Goal: Task Accomplishment & Management: Manage account settings

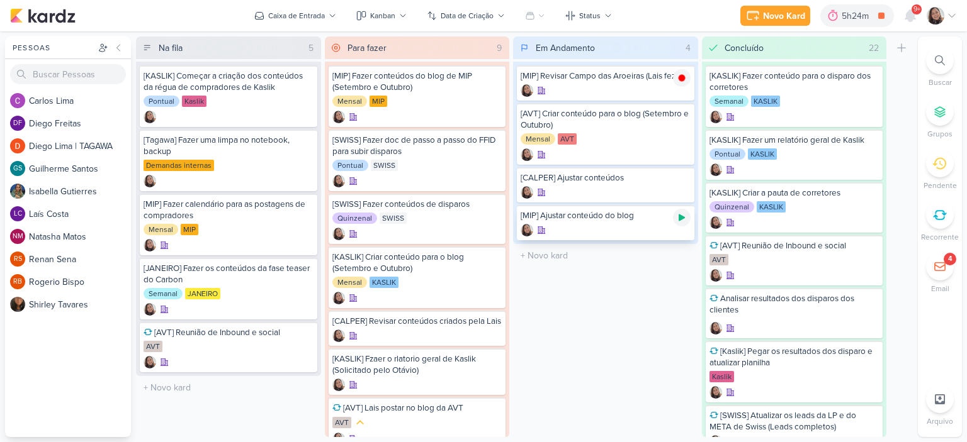
click at [685, 213] on icon at bounding box center [681, 218] width 10 height 10
click at [681, 119] on icon at bounding box center [681, 116] width 10 height 10
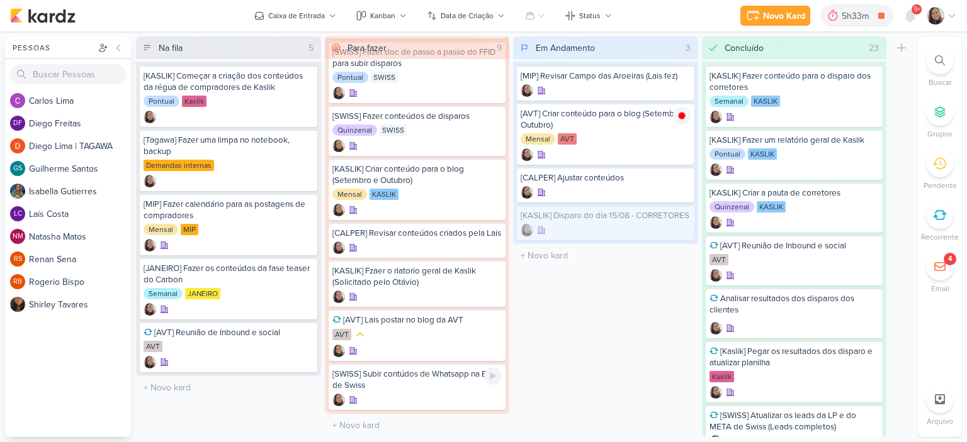
scroll to position [97, 0]
click at [682, 221] on icon at bounding box center [681, 218] width 10 height 10
click at [599, 221] on div "[KASLIK] Disparo do dia 15/08 - CORRETORES" at bounding box center [605, 215] width 170 height 11
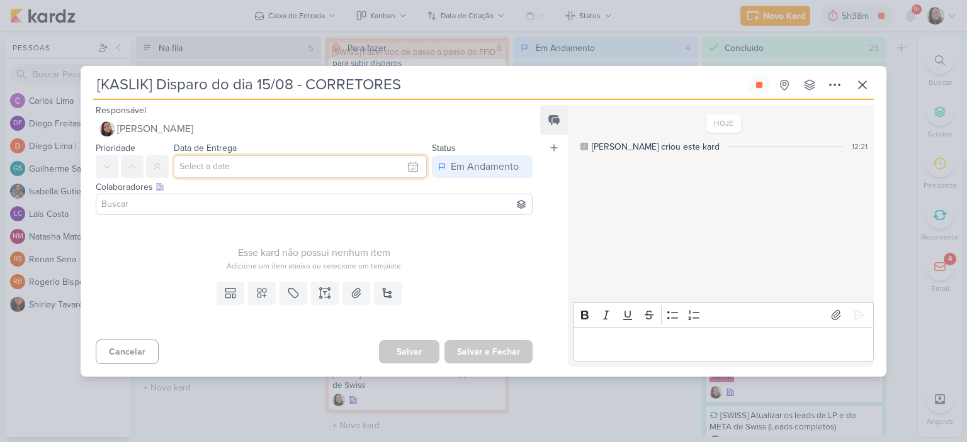
click at [310, 169] on input "text" at bounding box center [300, 166] width 253 height 23
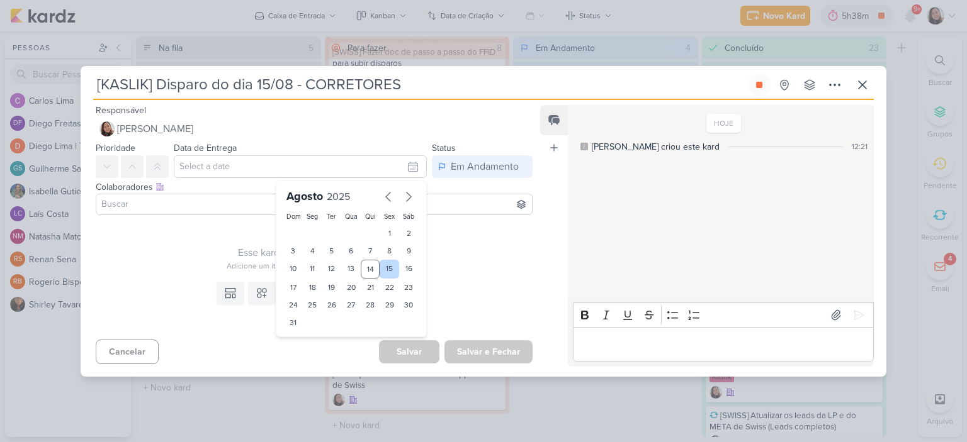
click at [383, 275] on div "15" at bounding box center [389, 269] width 20 height 19
type input "[DATE] 23:59"
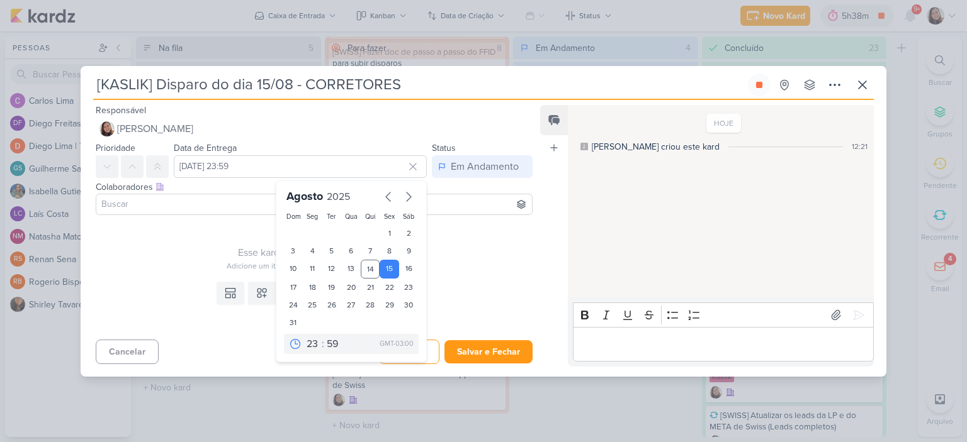
click at [543, 268] on div "Feed Atrelar email Solte o email para atrelar ao kard" at bounding box center [554, 236] width 28 height 262
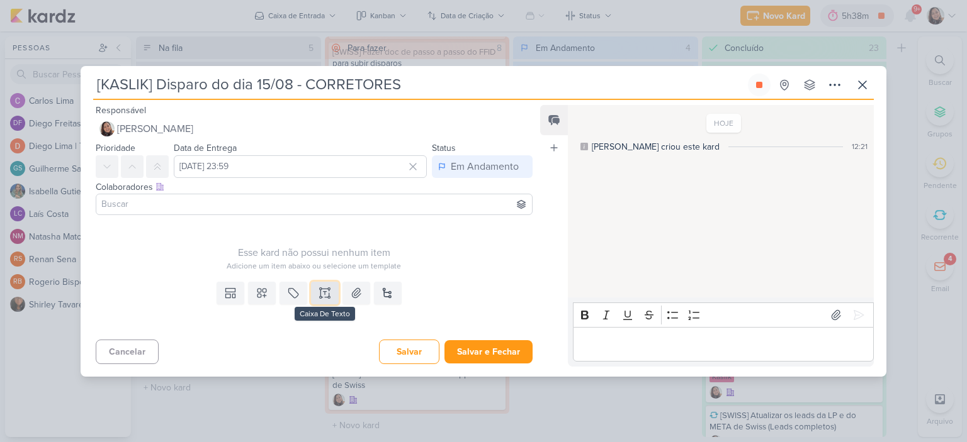
click at [328, 290] on icon at bounding box center [324, 293] width 13 height 13
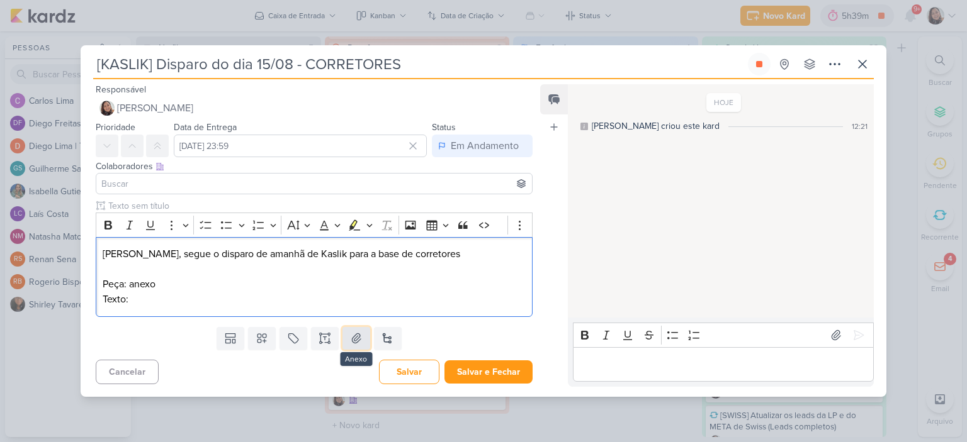
click at [358, 334] on icon at bounding box center [356, 338] width 13 height 13
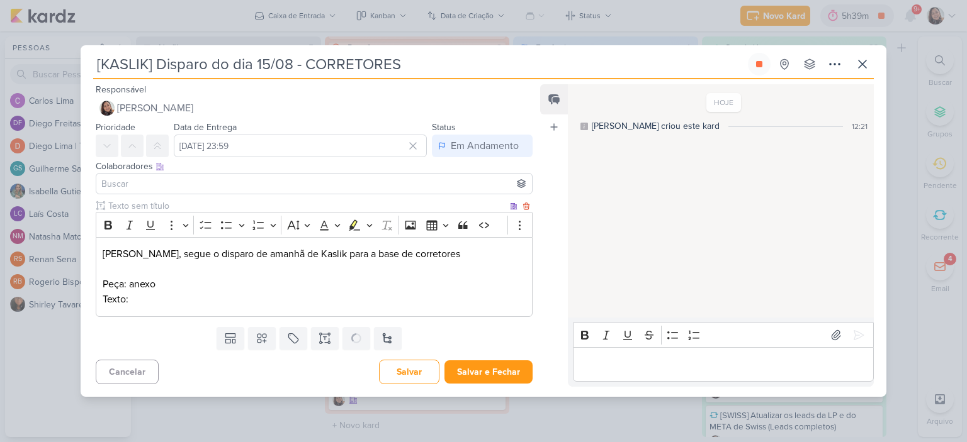
click at [198, 298] on p "Texto:" at bounding box center [314, 299] width 423 height 15
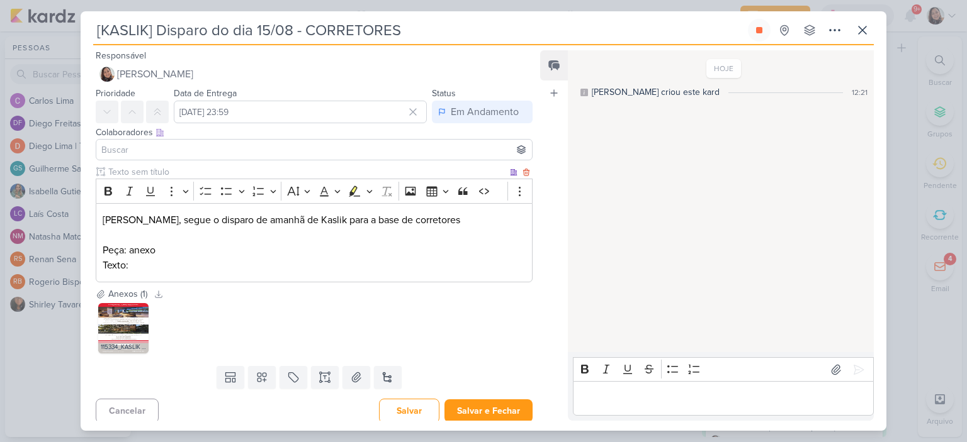
click at [252, 271] on p "Texto:" at bounding box center [314, 265] width 423 height 15
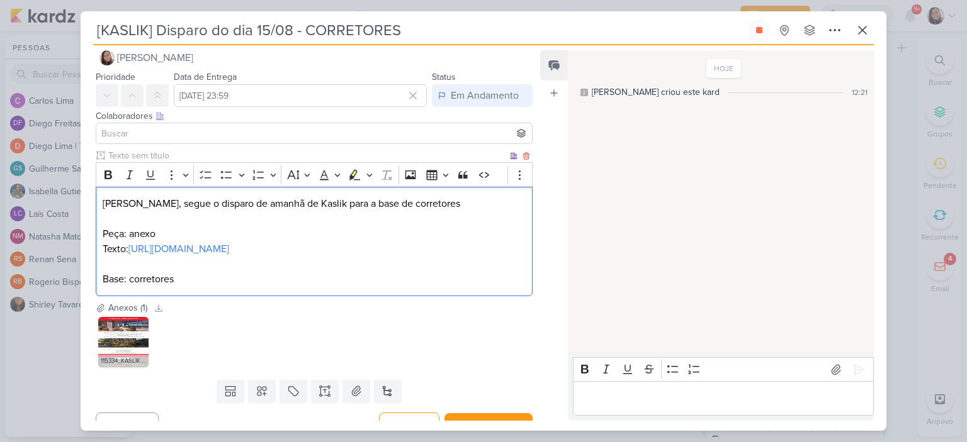
scroll to position [0, 0]
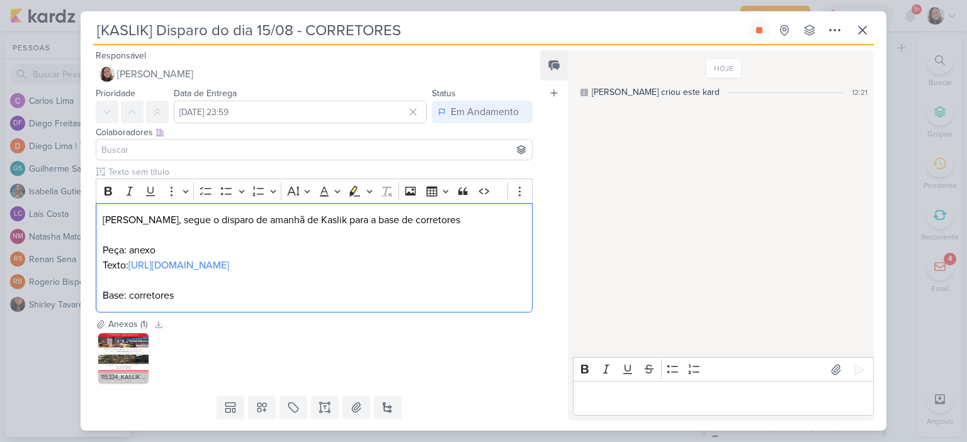
click at [352, 155] on input at bounding box center [314, 149] width 430 height 15
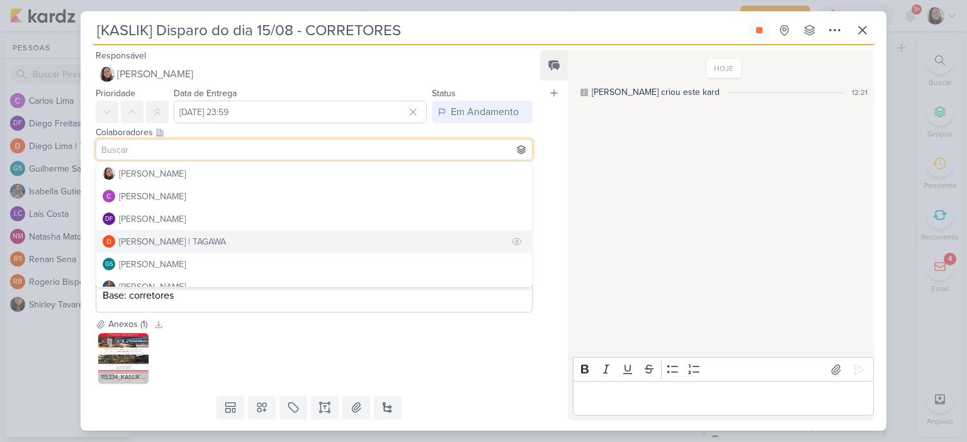
click at [190, 236] on div "[PERSON_NAME] | TAGAWA" at bounding box center [172, 241] width 107 height 13
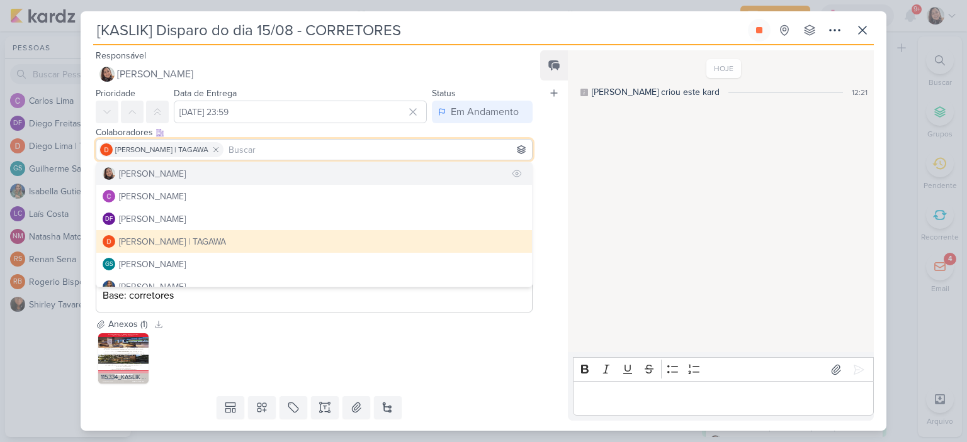
click at [157, 181] on button "[PERSON_NAME]" at bounding box center [313, 173] width 435 height 23
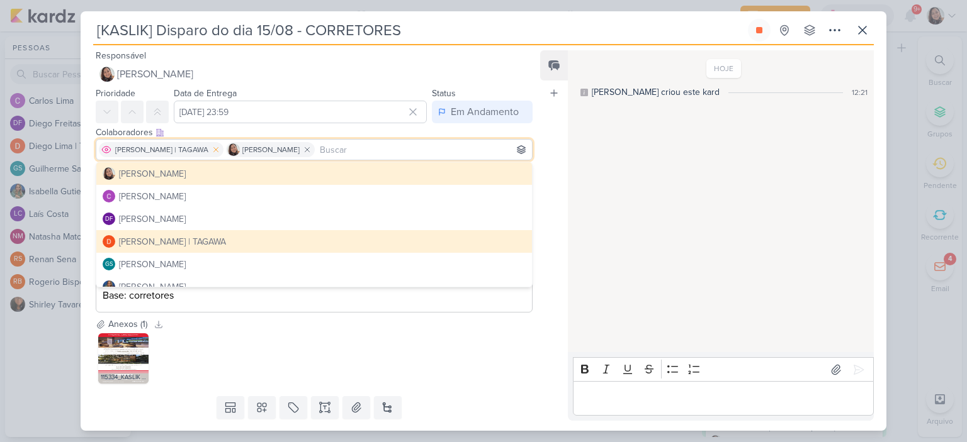
click at [211, 145] on icon at bounding box center [215, 149] width 9 height 9
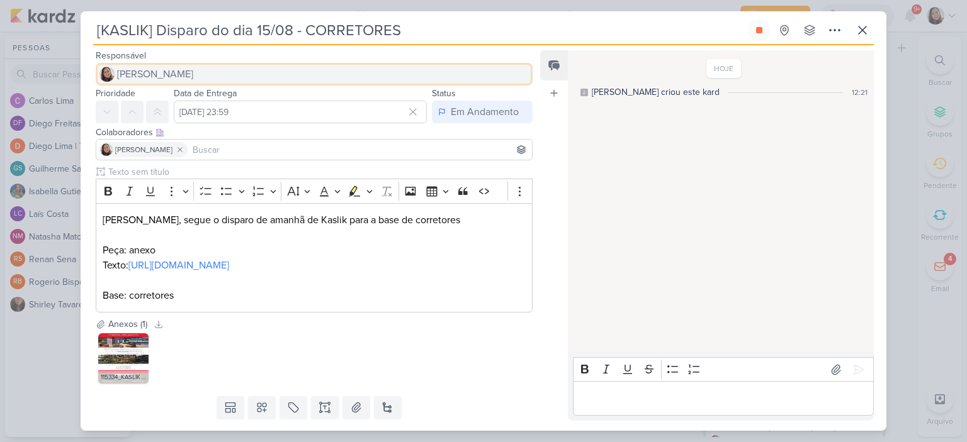
click at [193, 70] on button "[PERSON_NAME]" at bounding box center [314, 74] width 437 height 23
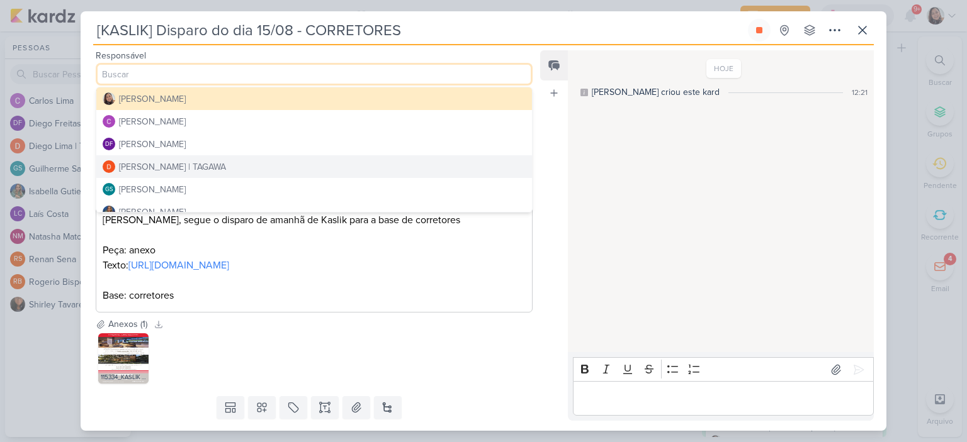
click at [189, 163] on div "[PERSON_NAME] | TAGAWA" at bounding box center [172, 166] width 107 height 13
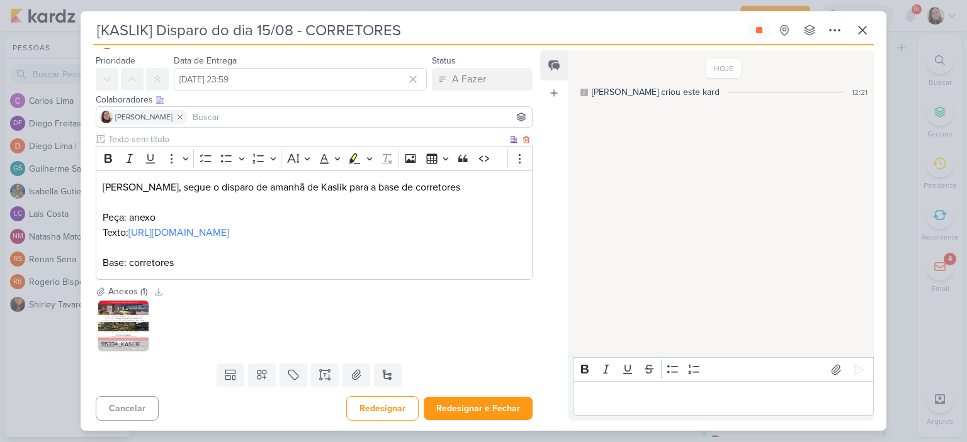
scroll to position [50, 0]
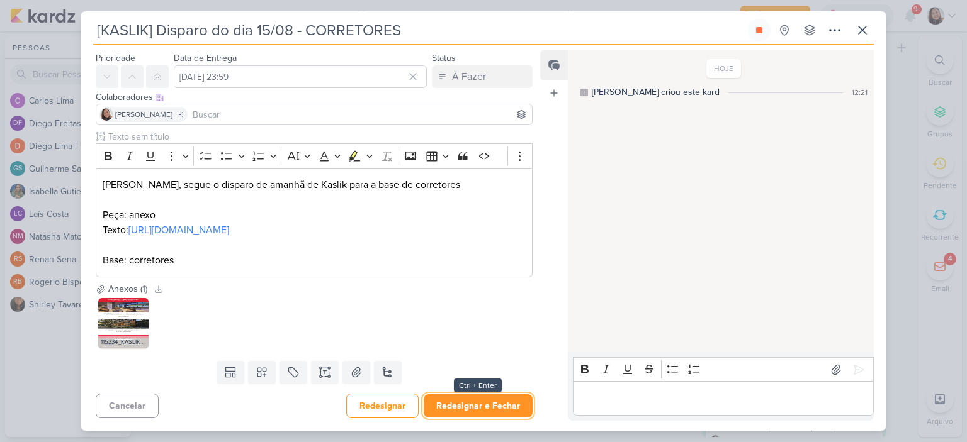
click at [458, 405] on button "Redesignar e Fechar" at bounding box center [477, 406] width 109 height 23
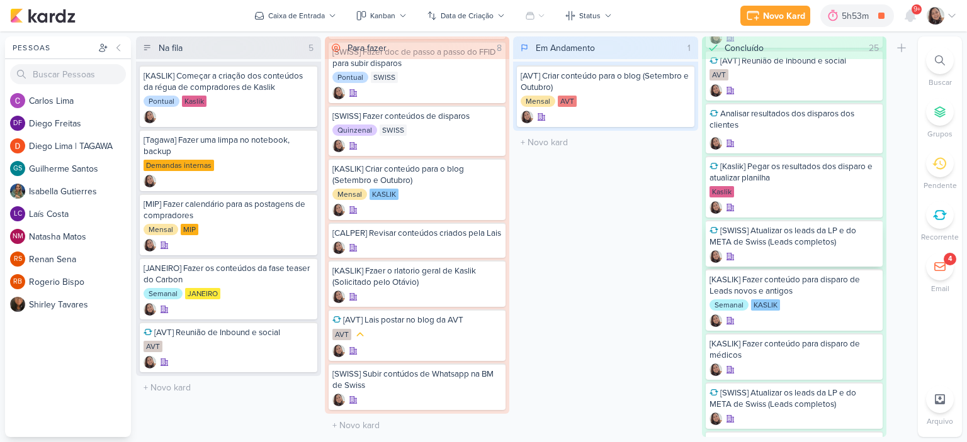
scroll to position [315, 0]
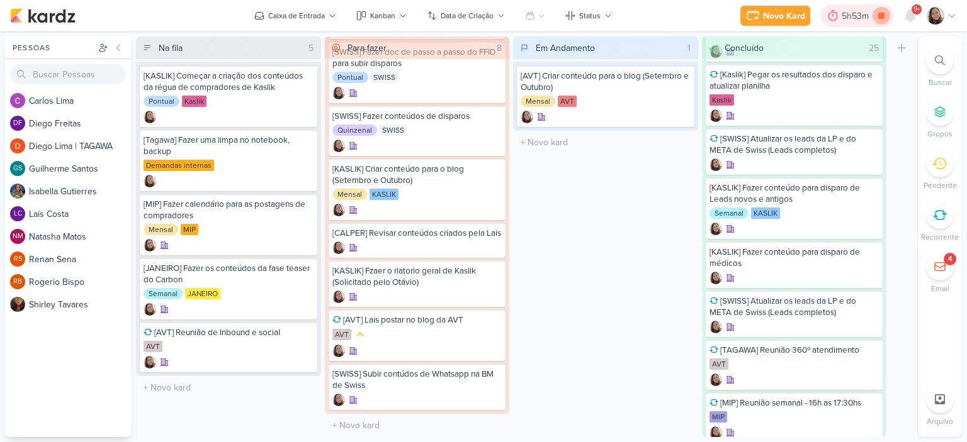
click at [877, 14] on icon at bounding box center [881, 16] width 18 height 18
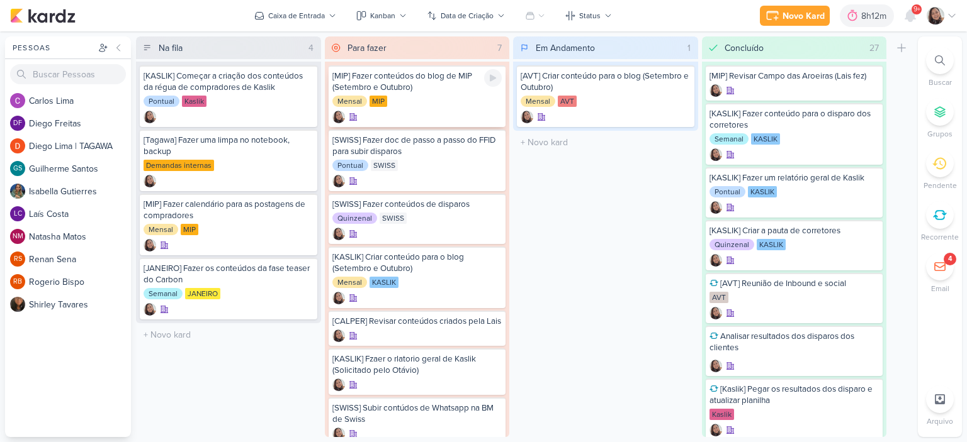
click at [438, 91] on div "[MIP] Fazer conteúdos do blog de MIP (Setembro e Outubro)" at bounding box center [417, 81] width 170 height 23
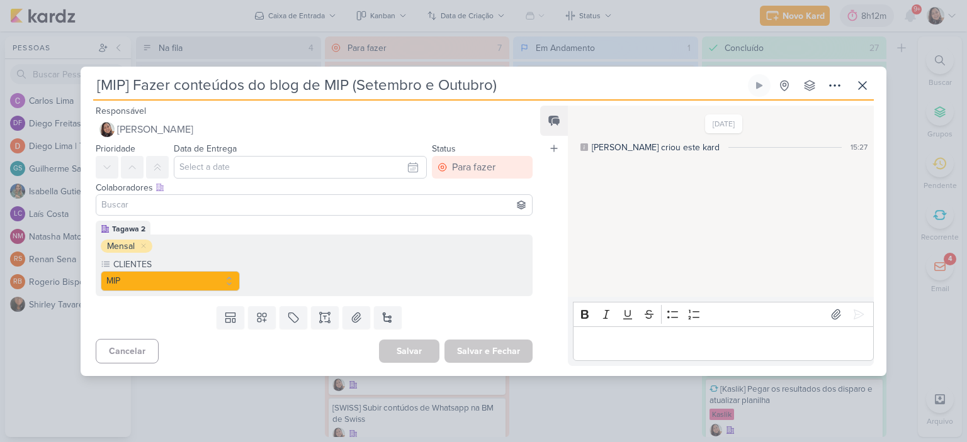
click at [164, 210] on input at bounding box center [314, 205] width 430 height 15
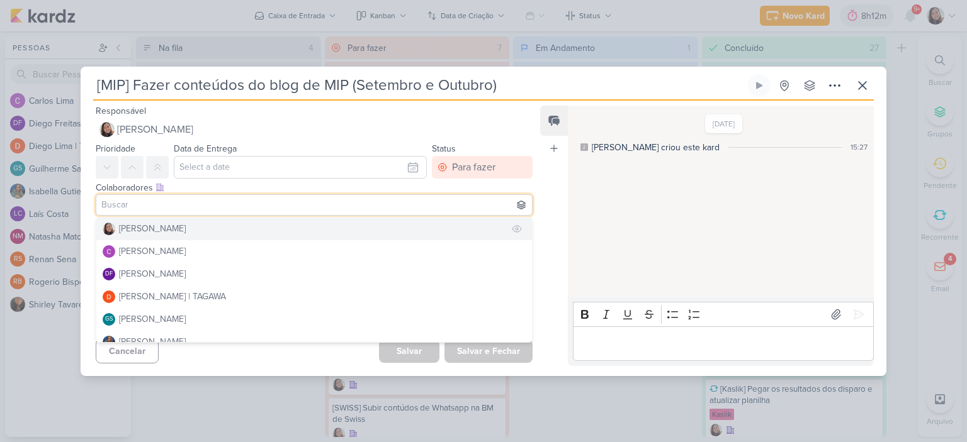
click at [162, 233] on div "[PERSON_NAME]" at bounding box center [152, 228] width 67 height 13
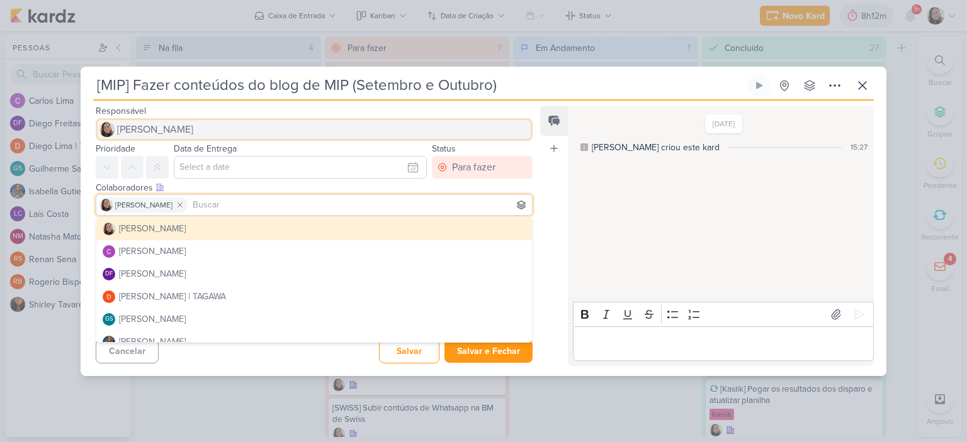
click at [165, 122] on span "[PERSON_NAME]" at bounding box center [155, 129] width 76 height 15
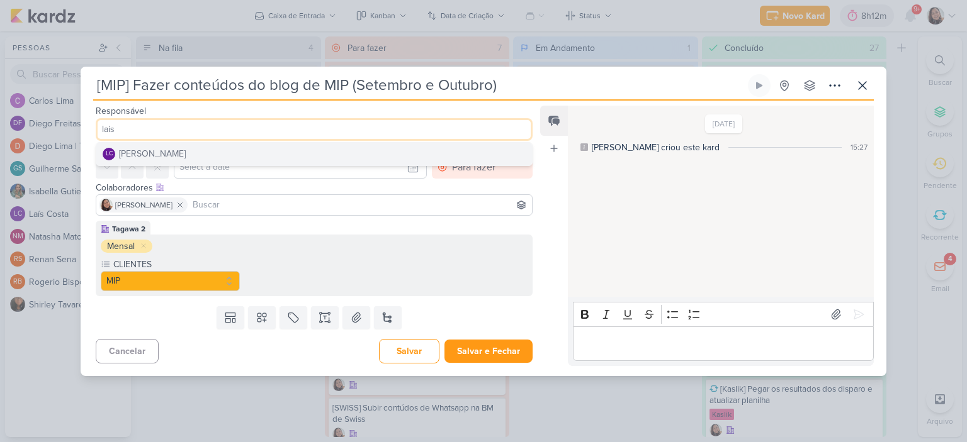
type input "lais"
click at [159, 153] on button "LC Laís Costa" at bounding box center [313, 154] width 435 height 23
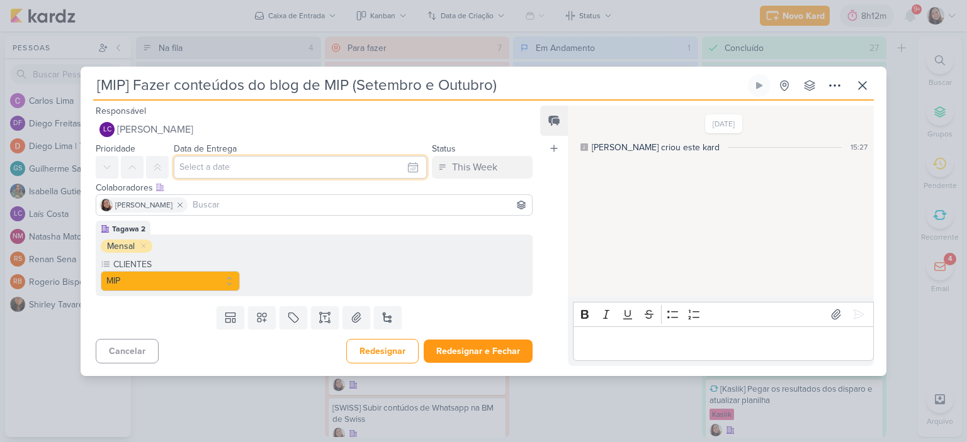
click at [395, 165] on input "text" at bounding box center [300, 167] width 253 height 23
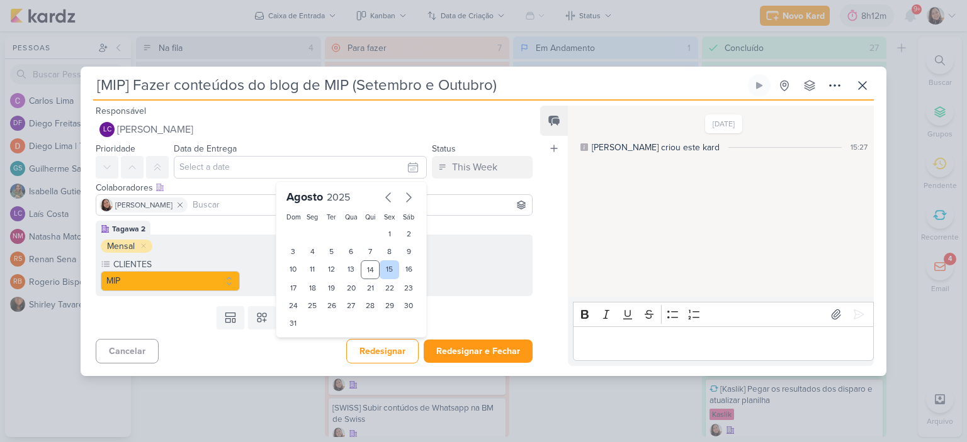
click at [383, 266] on div "15" at bounding box center [389, 270] width 20 height 19
type input "[DATE] 23:59"
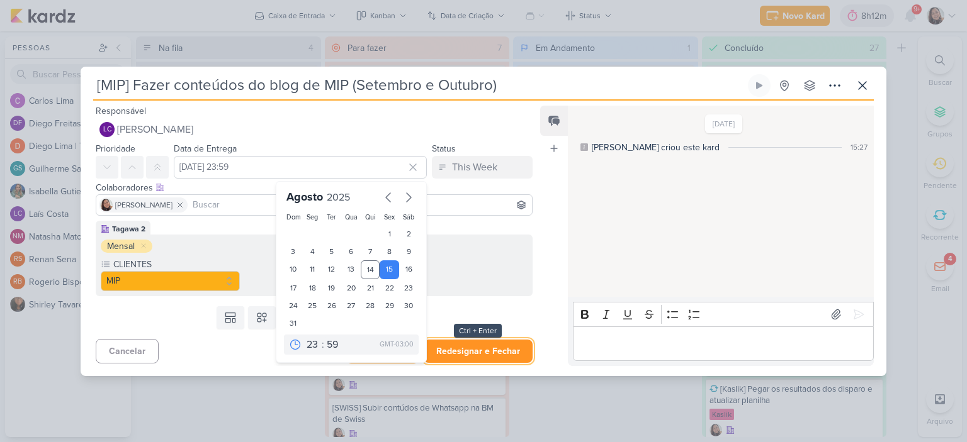
click at [479, 344] on button "Redesignar e Fechar" at bounding box center [477, 351] width 109 height 23
